Goal: Information Seeking & Learning: Learn about a topic

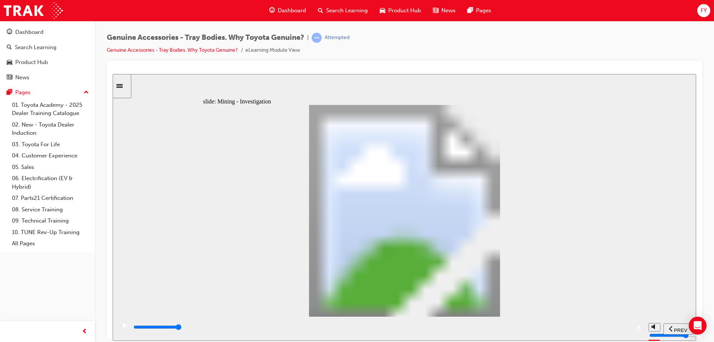
type input "10600"
